Goal: Task Accomplishment & Management: Manage account settings

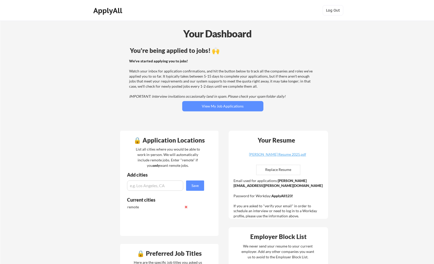
click at [269, 76] on div "We've started applying you to jobs! Watch your inbox for application confirmati…" at bounding box center [222, 79] width 186 height 41
click at [234, 103] on button "View My Job Applications" at bounding box center [222, 106] width 81 height 10
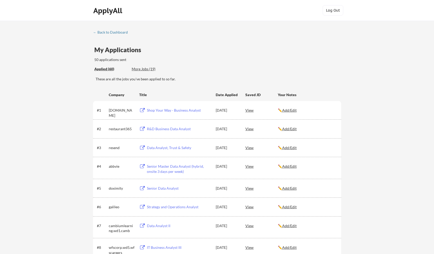
scroll to position [282, 0]
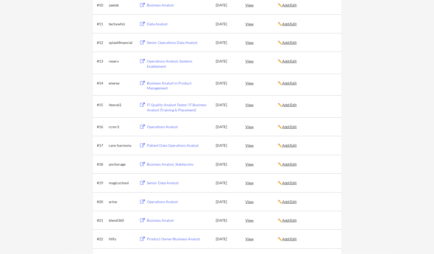
click at [249, 128] on div "View" at bounding box center [262, 126] width 33 height 9
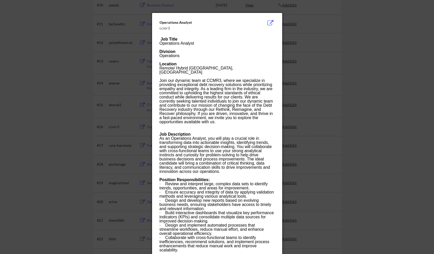
click at [242, 124] on div at bounding box center [217, 126] width 115 height 4
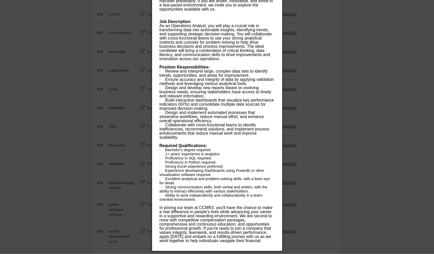
scroll to position [396, 0]
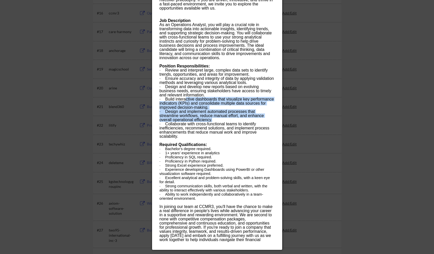
drag, startPoint x: 187, startPoint y: 95, endPoint x: 267, endPoint y: 116, distance: 83.2
click at [267, 116] on div "Job Title Operations Analyst Division Operations Location Remote/ Hybrid Syracu…" at bounding box center [217, 85] width 115 height 322
click at [267, 116] on div "· Design and implement automated processes that streamline workflows, reduce ma…" at bounding box center [217, 115] width 115 height 12
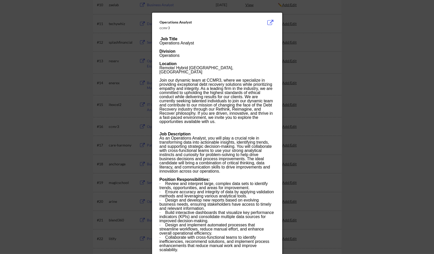
scroll to position [282, 0]
click at [270, 23] on button at bounding box center [271, 23] width 8 height 6
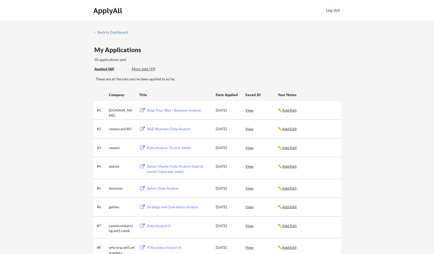
scroll to position [282, 0]
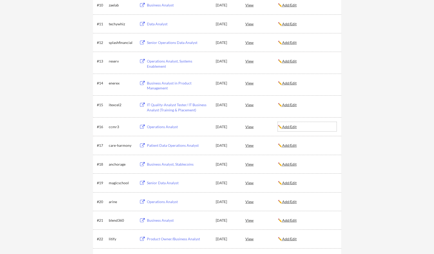
click at [288, 129] on div "✏️ Add/Edit" at bounding box center [307, 126] width 59 height 5
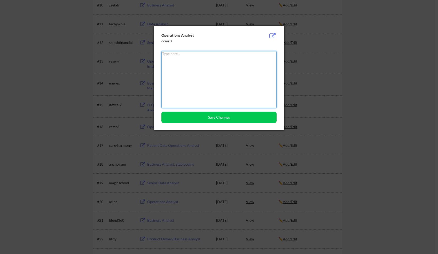
click at [219, 78] on textarea at bounding box center [218, 79] width 115 height 57
type textarea "I"
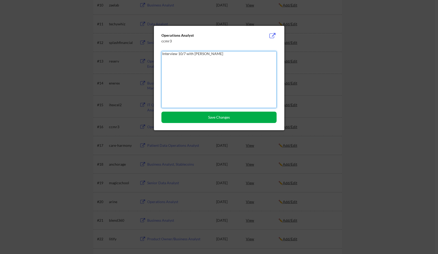
type textarea "Interview 10/7 with Rachel Toole"
click at [224, 118] on button "Save Changes" at bounding box center [218, 116] width 115 height 11
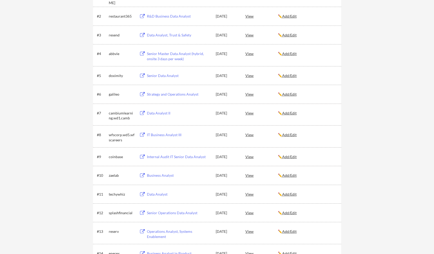
scroll to position [112, 0]
